Goal: Task Accomplishment & Management: Manage account settings

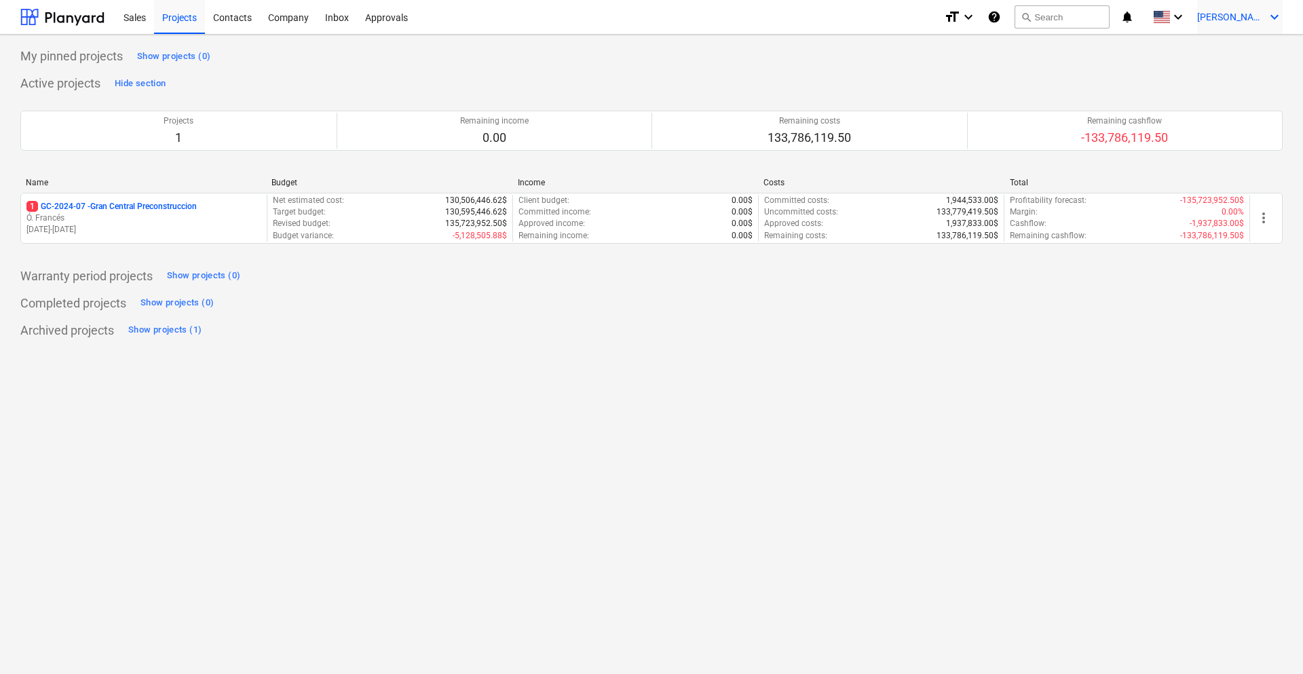
click at [1275, 14] on icon "keyboard_arrow_down" at bounding box center [1274, 17] width 16 height 16
click at [1214, 60] on div "Settings" at bounding box center [1241, 53] width 81 height 22
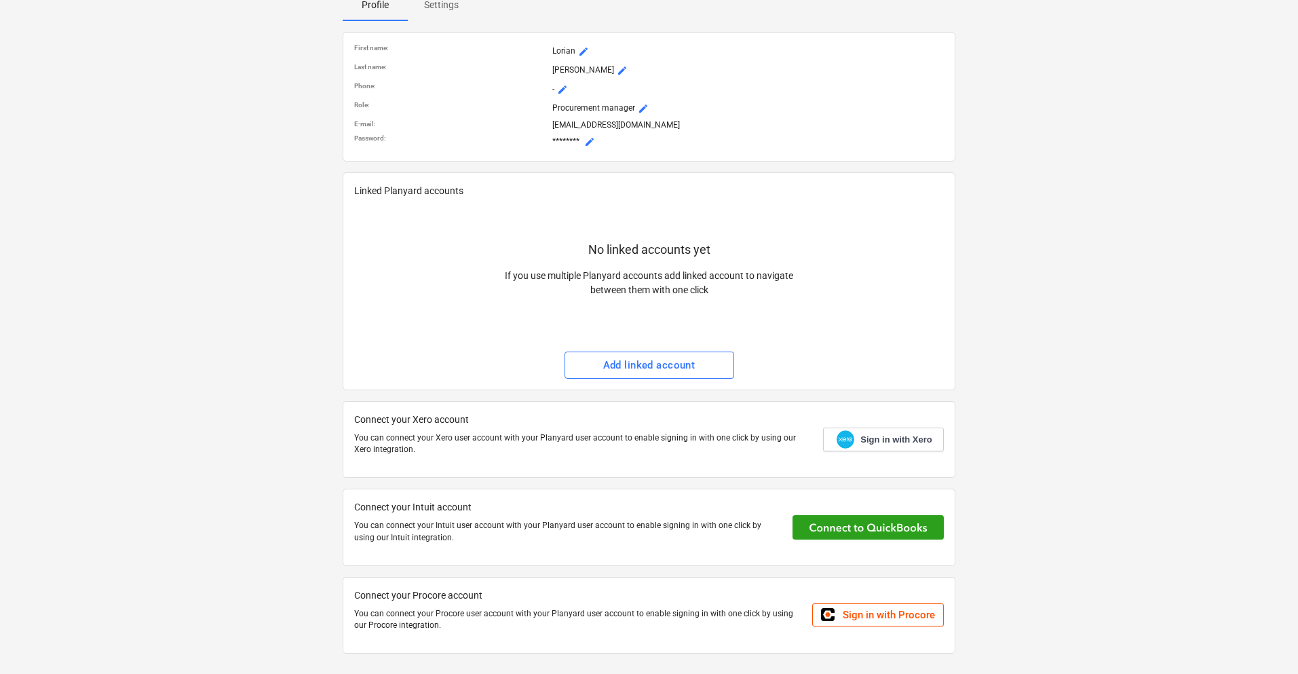
scroll to position [147, 0]
click at [633, 358] on div "Add linked account" at bounding box center [649, 364] width 92 height 18
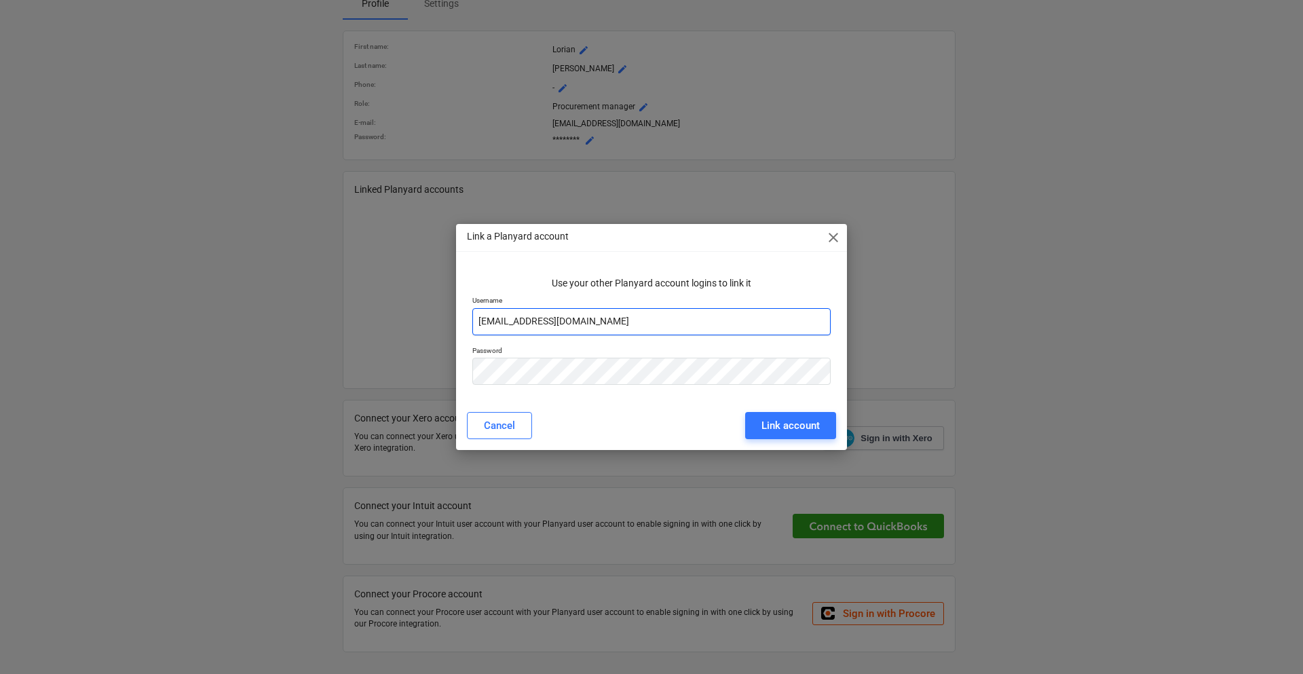
drag, startPoint x: 652, startPoint y: 330, endPoint x: 441, endPoint y: 333, distance: 211.1
click at [441, 333] on div "Link a Planyard account close Use your other Planyard account logins to link it…" at bounding box center [651, 337] width 1303 height 674
drag, startPoint x: 546, startPoint y: 312, endPoint x: 531, endPoint y: 331, distance: 24.7
click at [531, 331] on input "email" at bounding box center [651, 321] width 358 height 27
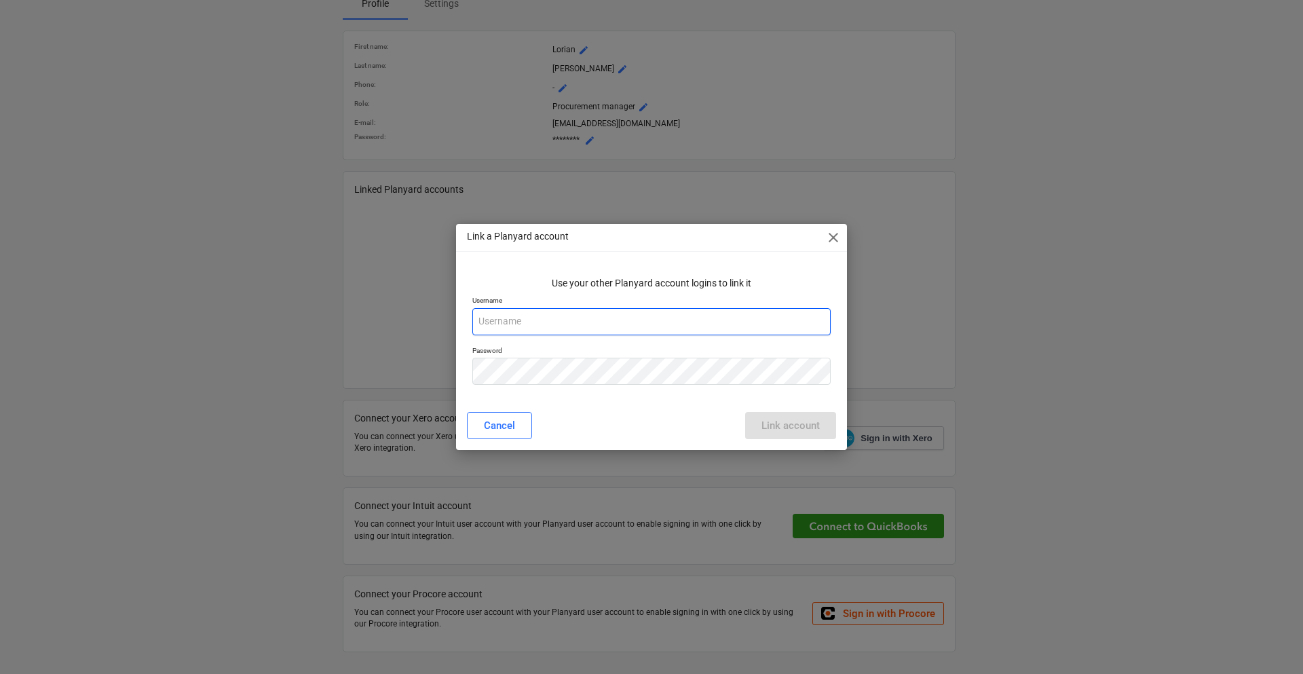
paste input "[EMAIL_ADDRESS][DOMAIN_NAME]"
type input "[EMAIL_ADDRESS][DOMAIN_NAME]"
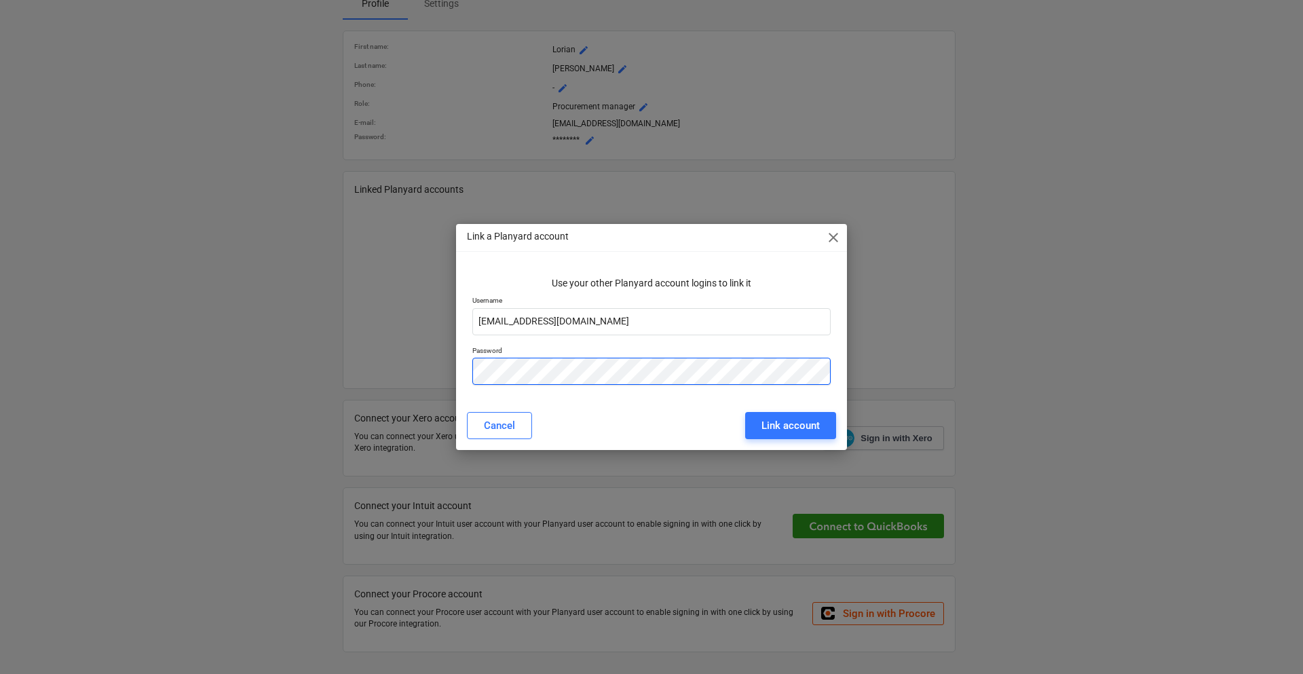
click at [400, 369] on div "Link a Planyard account close Use your other Planyard account logins to link it…" at bounding box center [651, 337] width 1303 height 674
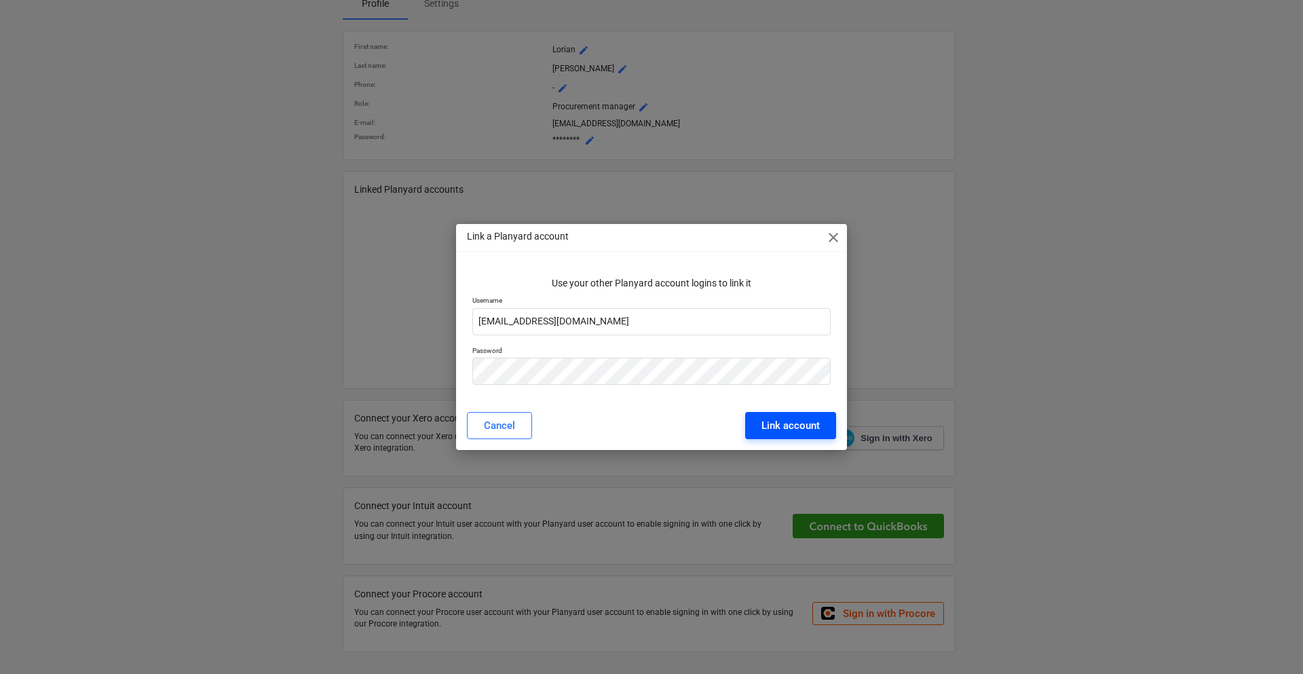
click at [787, 434] on button "Link account" at bounding box center [790, 425] width 91 height 27
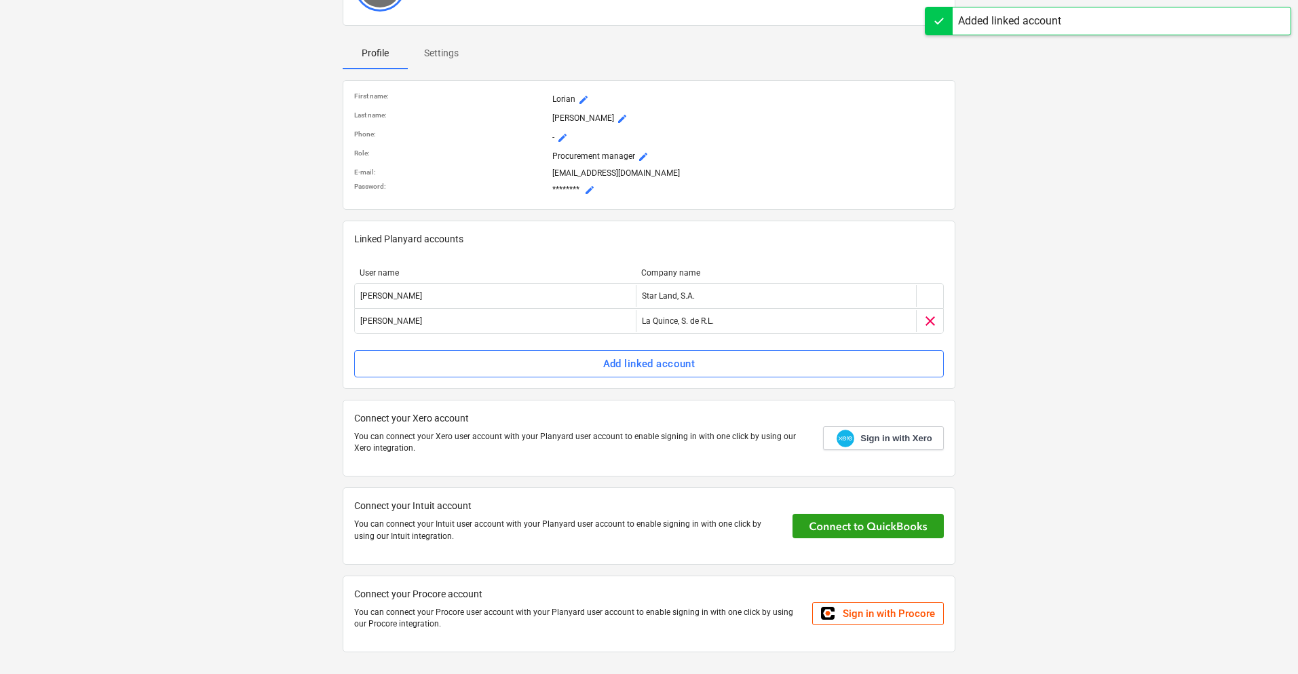
scroll to position [97, 0]
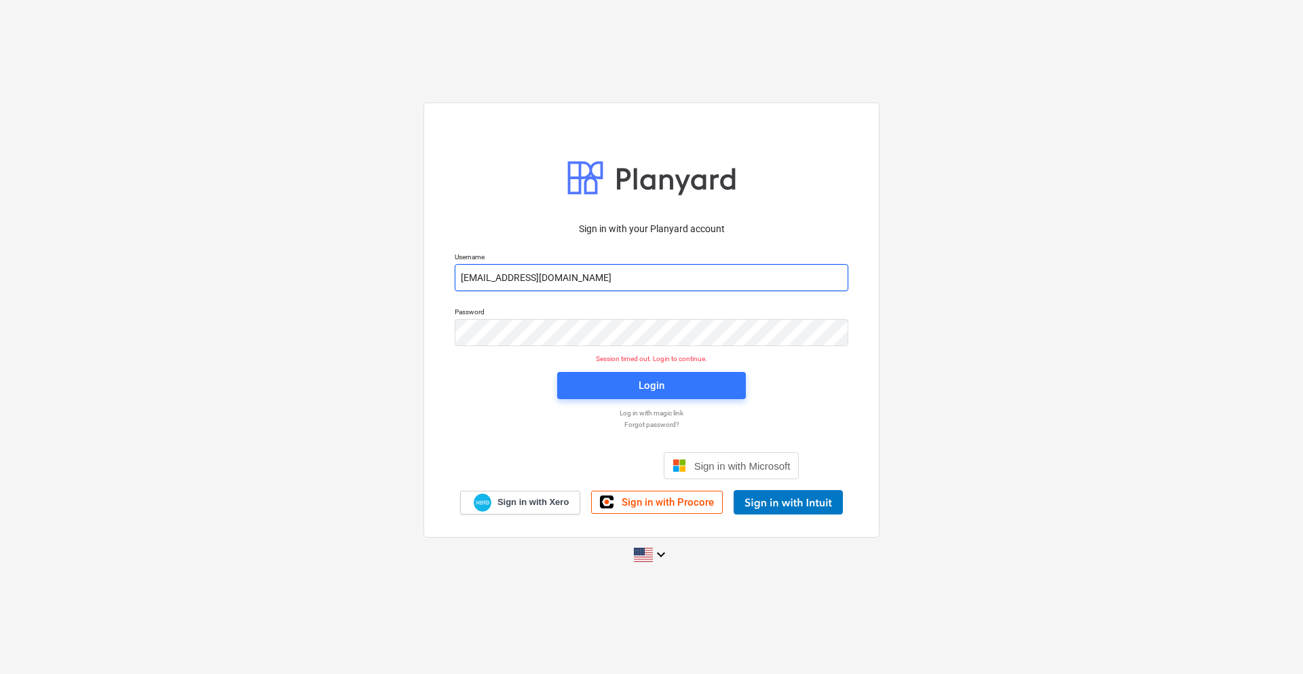
click at [506, 277] on input "[EMAIL_ADDRESS][DOMAIN_NAME]" at bounding box center [652, 277] width 394 height 27
type input "[EMAIL_ADDRESS][DOMAIN_NAME]"
